Goal: Communication & Community: Share content

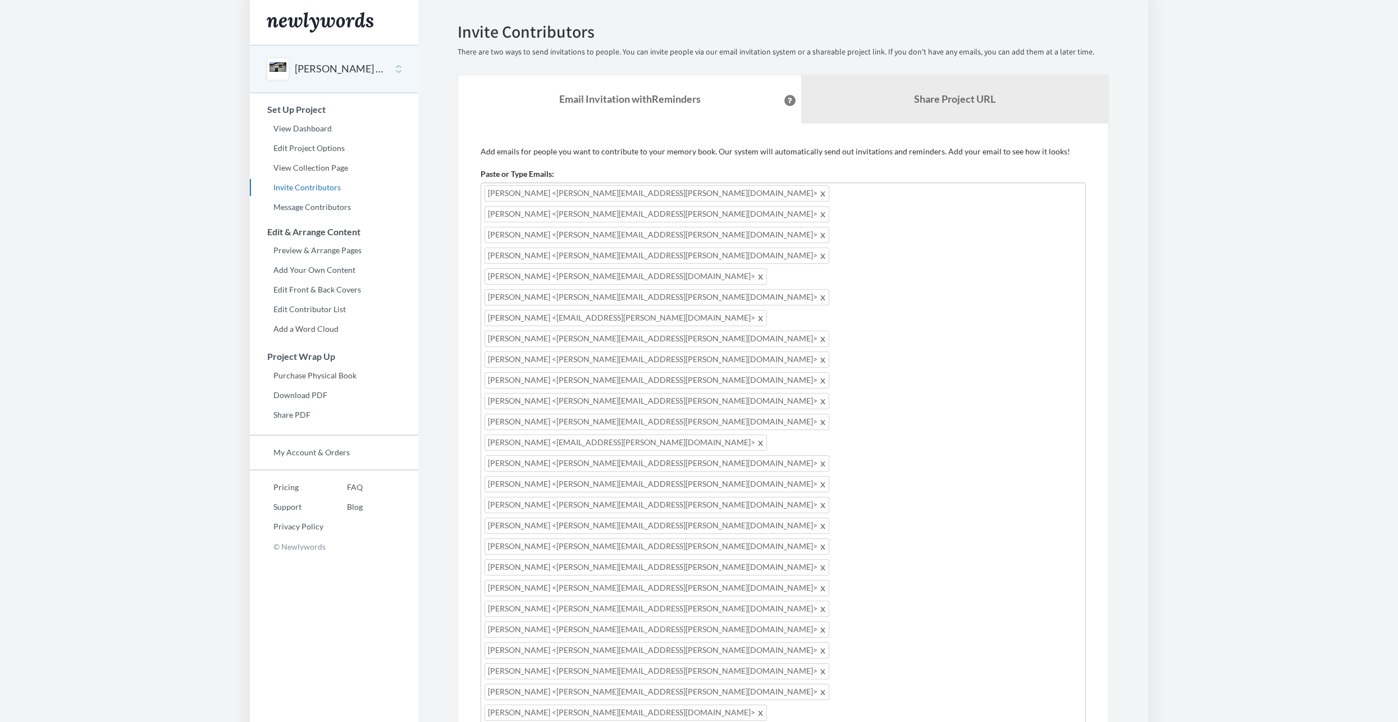
drag, startPoint x: 521, startPoint y: 643, endPoint x: 488, endPoint y: 606, distance: 49.3
click at [957, 104] on b "Share Project URL" at bounding box center [954, 99] width 81 height 12
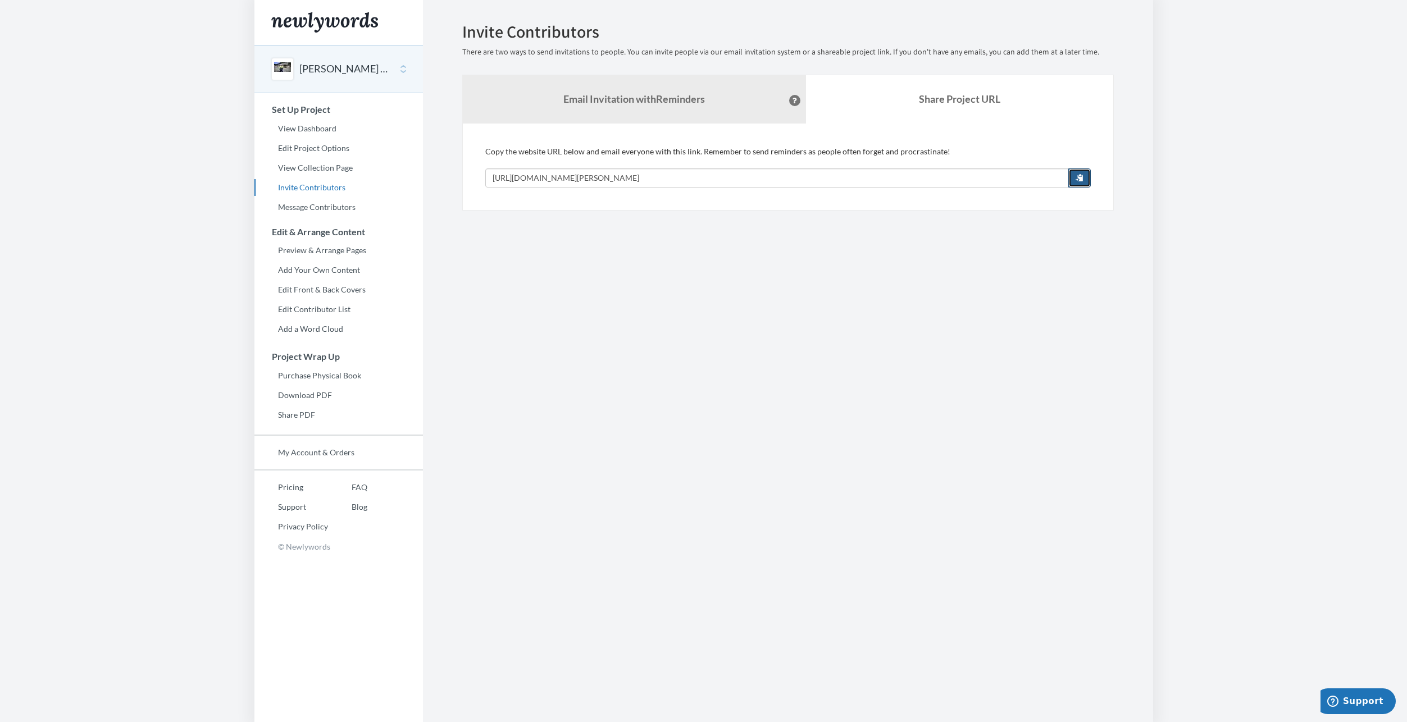
click at [1083, 178] on span "button" at bounding box center [1079, 178] width 8 height 8
click at [714, 174] on input "[URL][DOMAIN_NAME][PERSON_NAME]" at bounding box center [776, 177] width 583 height 19
drag, startPoint x: 707, startPoint y: 180, endPoint x: 480, endPoint y: 184, distance: 226.9
click at [480, 184] on div "Add emails for people you want to contribute to your memory book. Our system wi…" at bounding box center [787, 167] width 651 height 87
click at [976, 419] on section "Emails have been sent! Invite Contributors There are two ways to send invitatio…" at bounding box center [788, 361] width 730 height 722
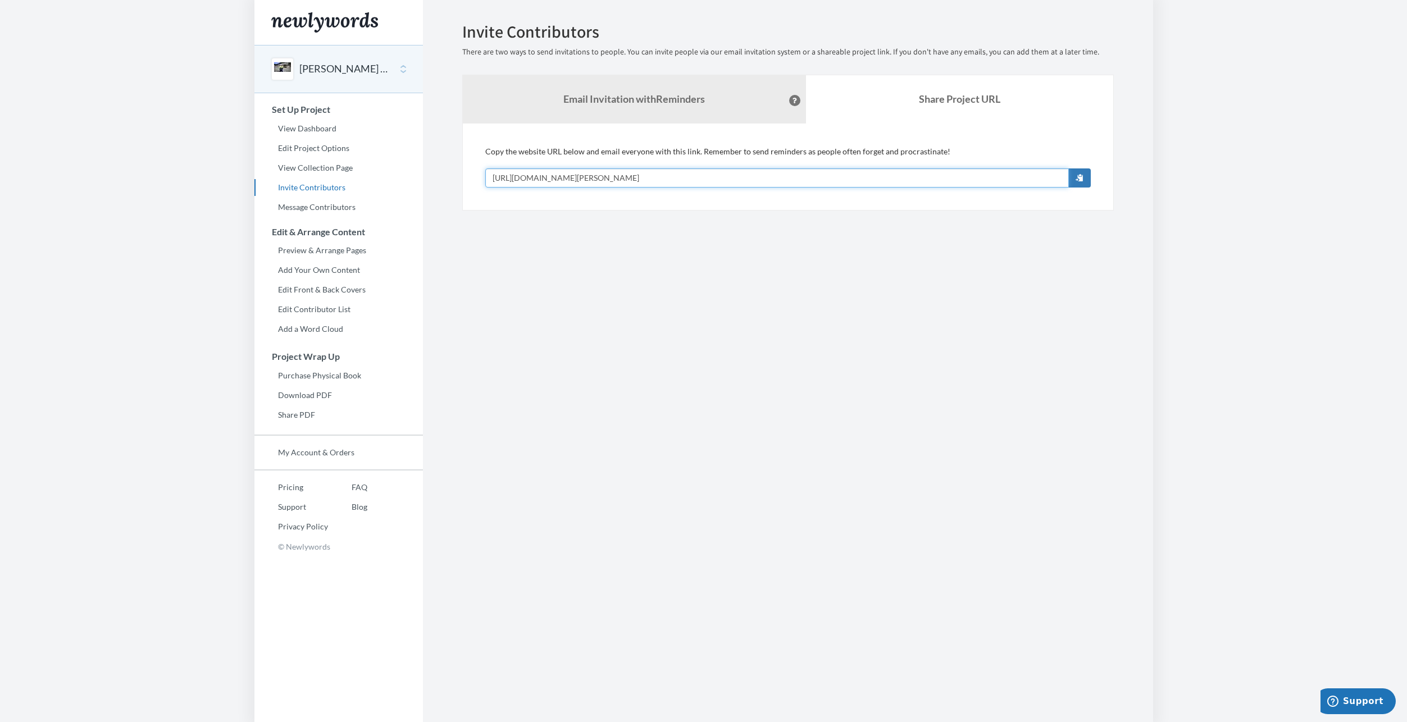
drag, startPoint x: 700, startPoint y: 177, endPoint x: 491, endPoint y: 183, distance: 209.0
click at [491, 183] on input "[URL][DOMAIN_NAME][PERSON_NAME]" at bounding box center [776, 177] width 583 height 19
click at [795, 330] on section "Emails have been sent! Invite Contributors There are two ways to send invitatio…" at bounding box center [788, 361] width 730 height 722
click at [681, 368] on section "Emails have been sent! Invite Contributors There are two ways to send invitatio…" at bounding box center [788, 361] width 730 height 722
click at [326, 63] on button "[PERSON_NAME] Reflections" at bounding box center [344, 69] width 91 height 15
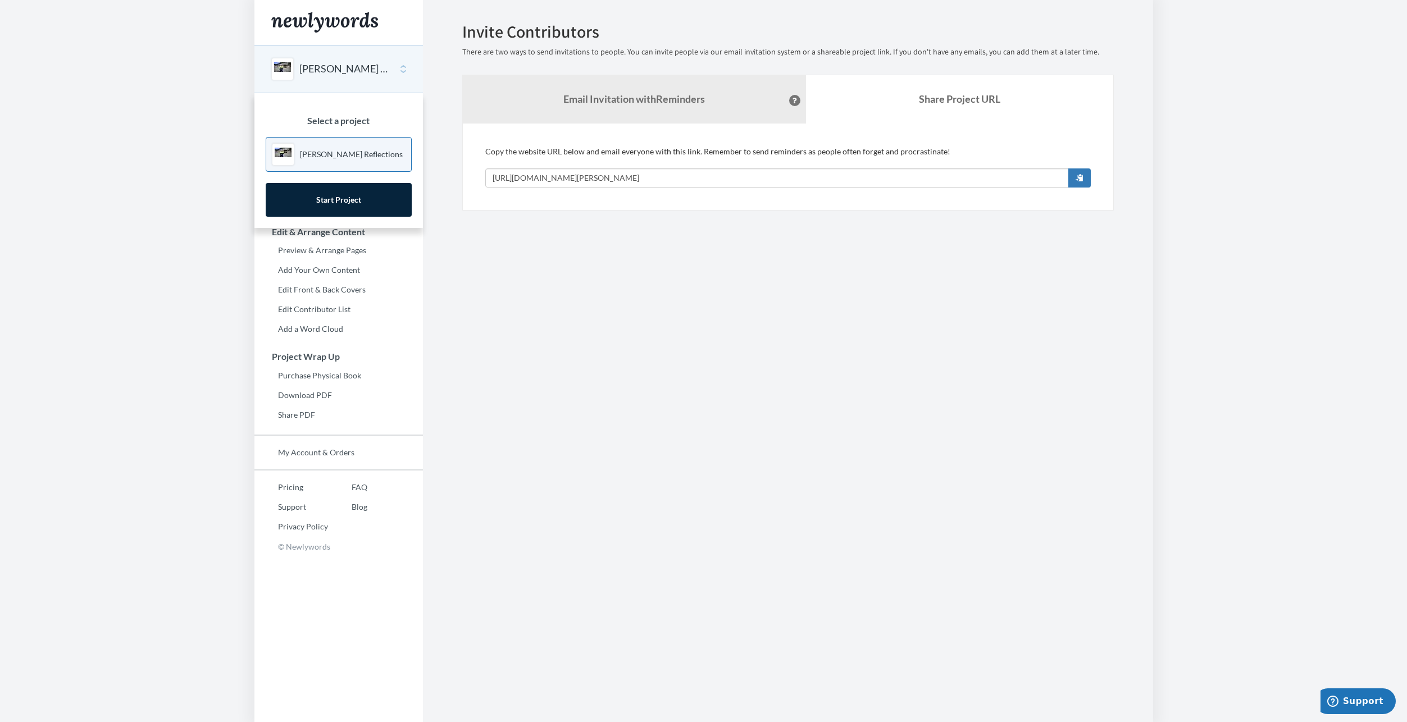
click at [326, 63] on button "[PERSON_NAME] Reflections" at bounding box center [344, 69] width 91 height 15
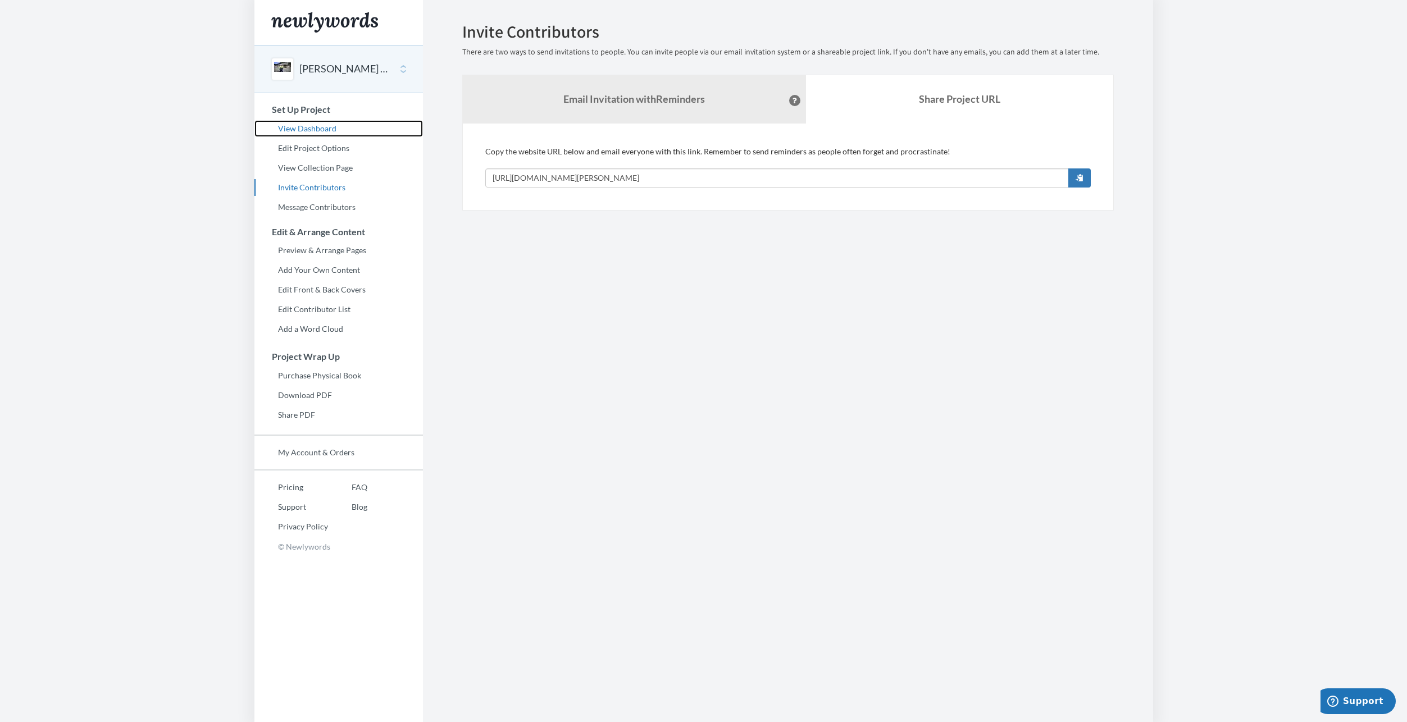
click at [308, 127] on link "View Dashboard" at bounding box center [338, 128] width 168 height 17
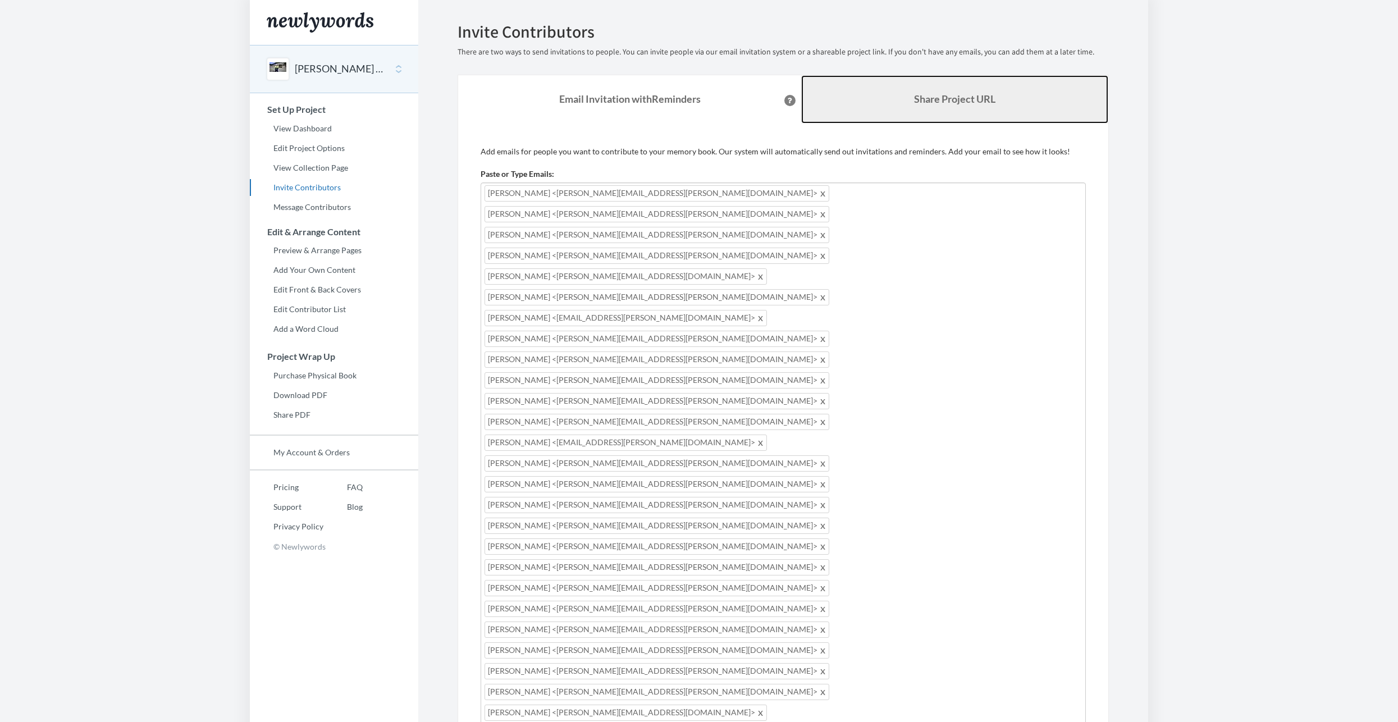
click at [964, 99] on b "Share Project URL" at bounding box center [954, 99] width 81 height 12
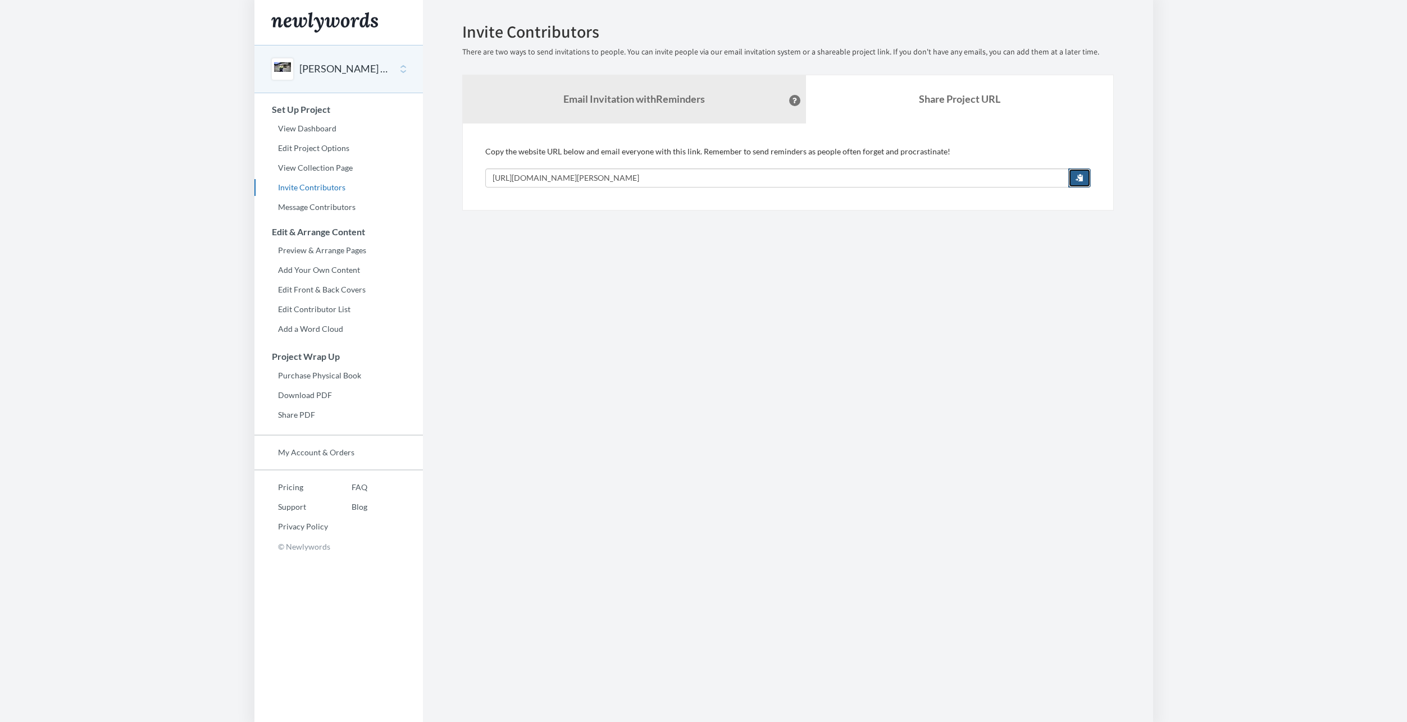
click at [1079, 179] on span "button" at bounding box center [1079, 178] width 8 height 8
click at [669, 302] on section "Emails have been sent! Invite Contributors There are two ways to send invitatio…" at bounding box center [788, 361] width 730 height 722
click at [313, 127] on link "View Dashboard" at bounding box center [338, 128] width 168 height 17
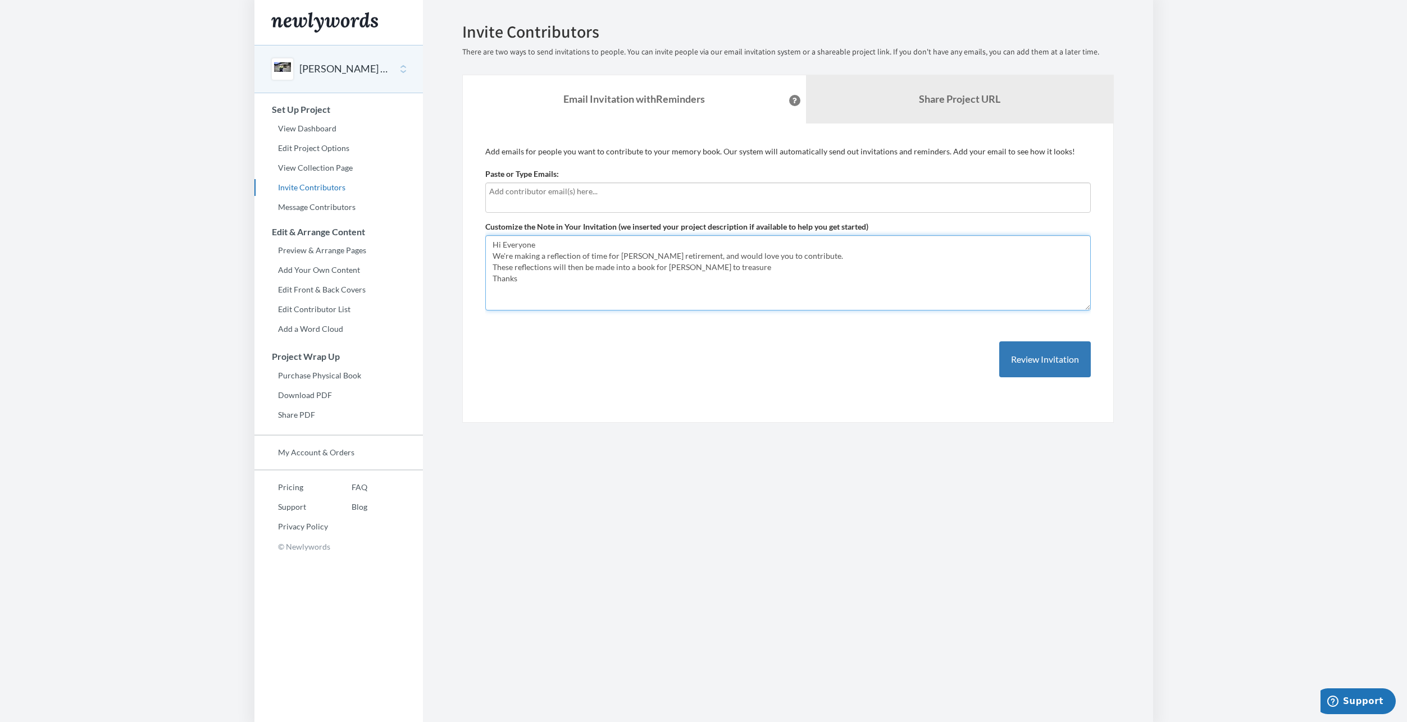
click at [553, 280] on textarea "Hi Everyone We're making a reflection of time for [PERSON_NAME] retirement, and…" at bounding box center [787, 272] width 605 height 75
click at [973, 104] on b "Share Project URL" at bounding box center [959, 99] width 81 height 12
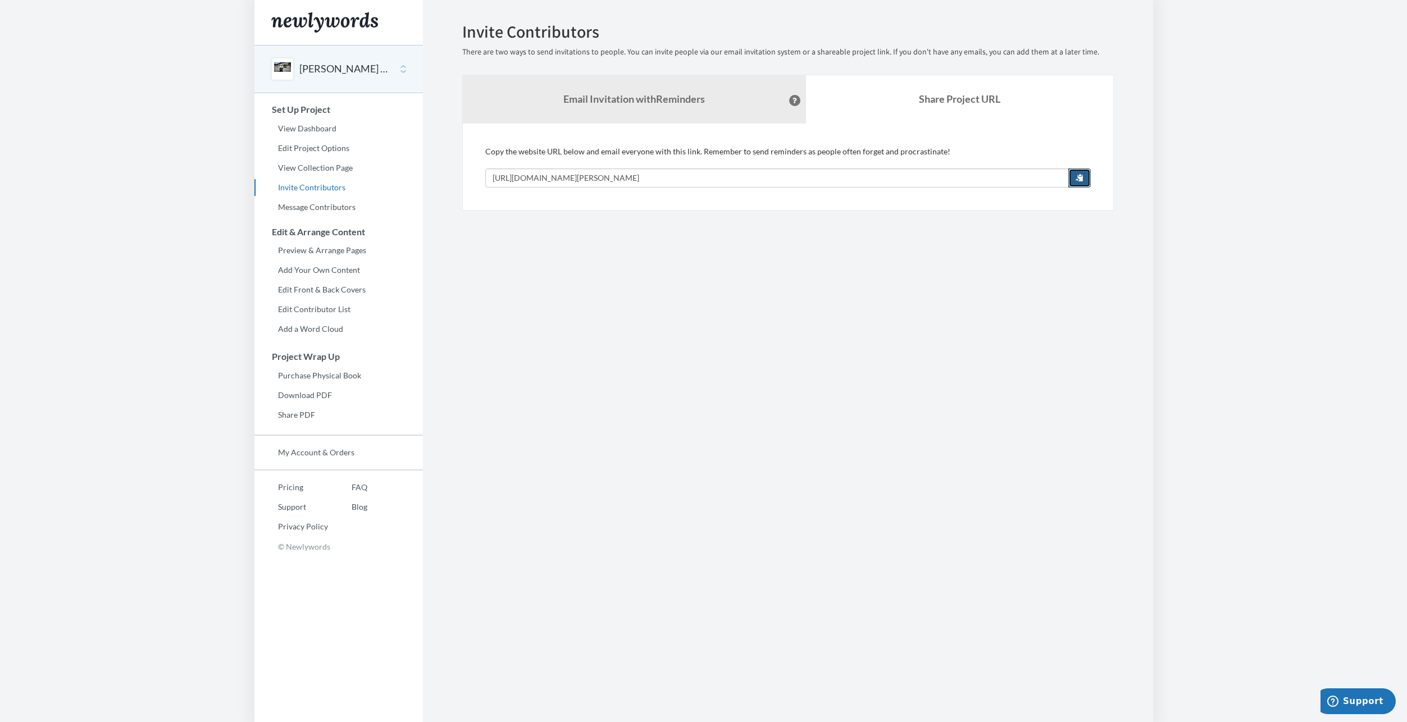
click at [1076, 176] on span "button" at bounding box center [1079, 178] width 8 height 8
click at [595, 98] on strong "Email Invitation with Reminders" at bounding box center [633, 99] width 141 height 12
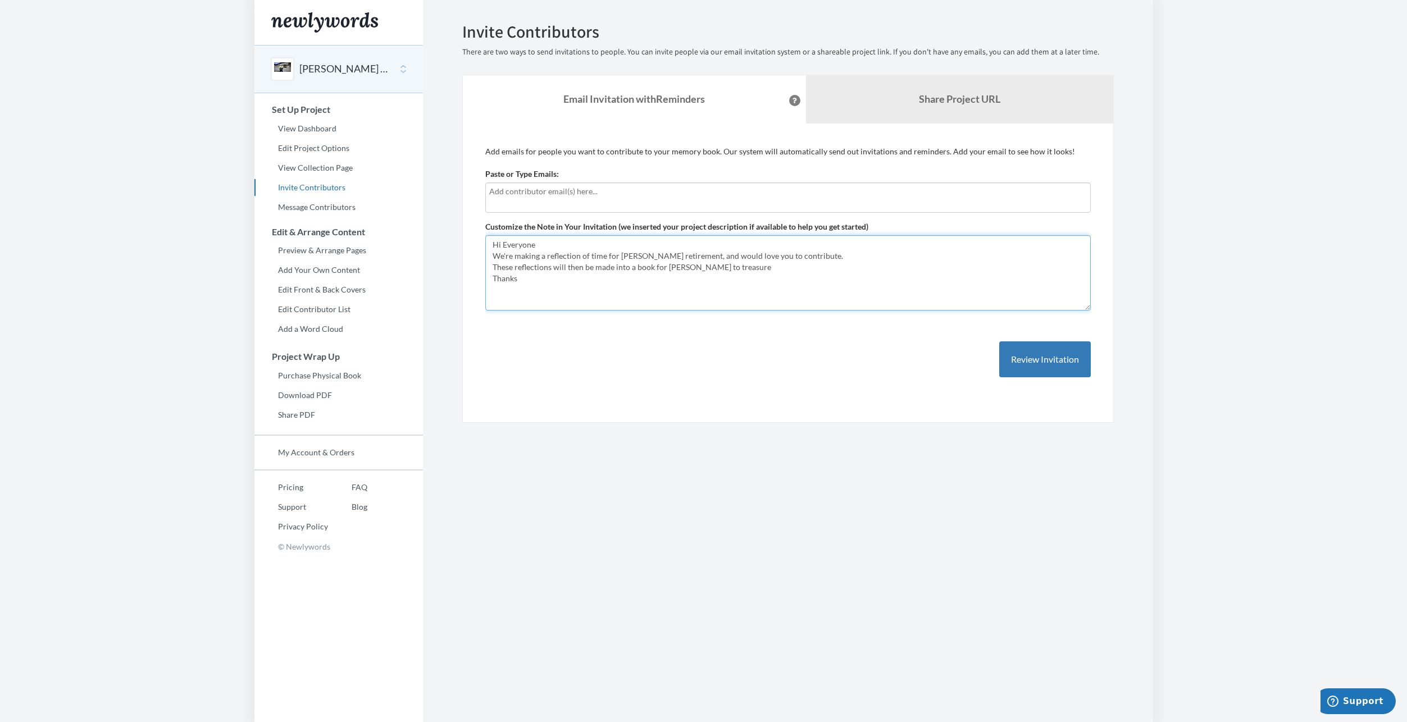
click at [531, 291] on textarea "Hi Everyone We're making a reflection of time for [PERSON_NAME] retirement, and…" at bounding box center [787, 272] width 605 height 75
click at [765, 275] on textarea "Hi Everyone We're making a reflection of time for [PERSON_NAME] retirement, and…" at bounding box center [787, 272] width 605 height 75
click at [759, 268] on textarea "Hi Everyone We're making a reflection of time for [PERSON_NAME] retirement, and…" at bounding box center [787, 272] width 605 height 75
paste textarea "[URL][DOMAIN_NAME][PERSON_NAME]"
type textarea "Hi Everyone We're making a reflection of time for [PERSON_NAME] retirement, and…"
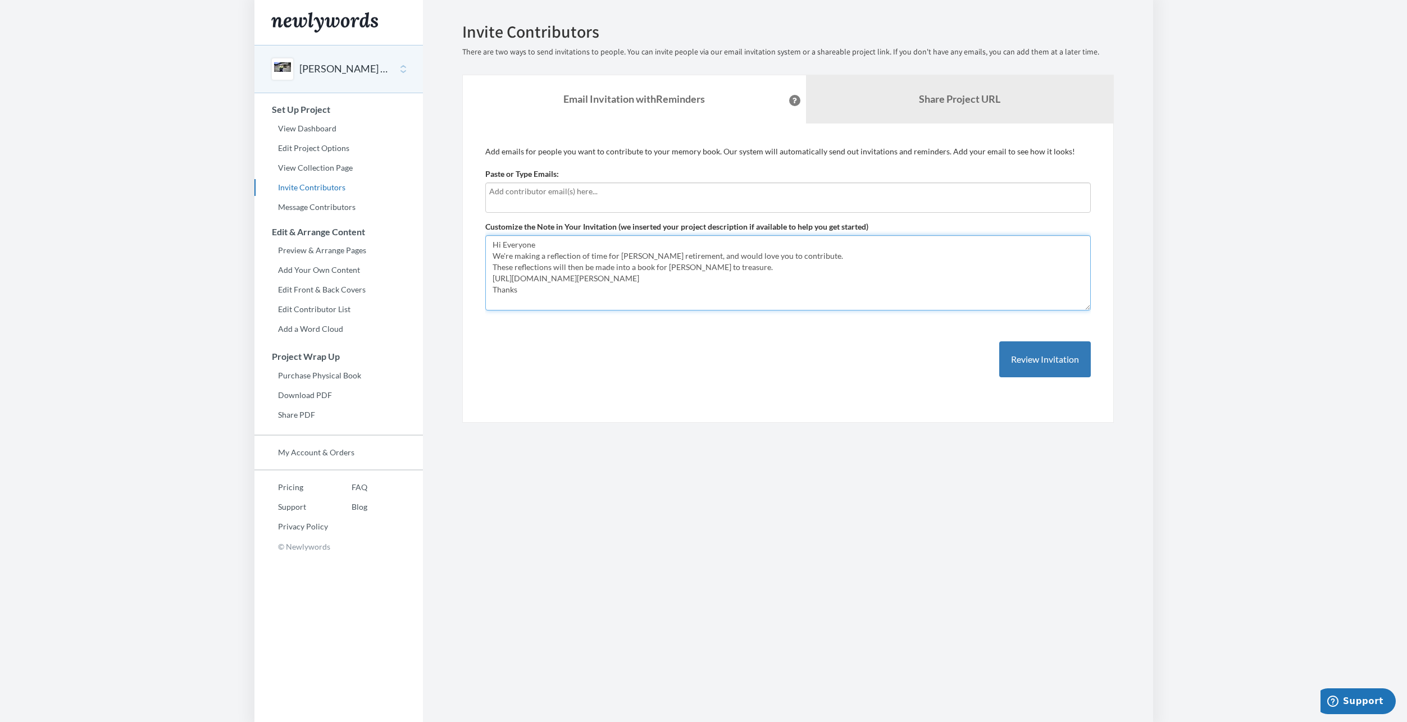
drag, startPoint x: 531, startPoint y: 291, endPoint x: 494, endPoint y: 245, distance: 59.1
click at [494, 245] on textarea "Hi Everyone We're making a reflection of time for [PERSON_NAME] retirement, and…" at bounding box center [787, 272] width 605 height 75
click at [975, 286] on textarea "Hi Everyone We're making a reflection of time for [PERSON_NAME] retirement, and…" at bounding box center [787, 272] width 605 height 75
click at [314, 126] on link "View Dashboard" at bounding box center [338, 128] width 168 height 17
